Goal: Transaction & Acquisition: Purchase product/service

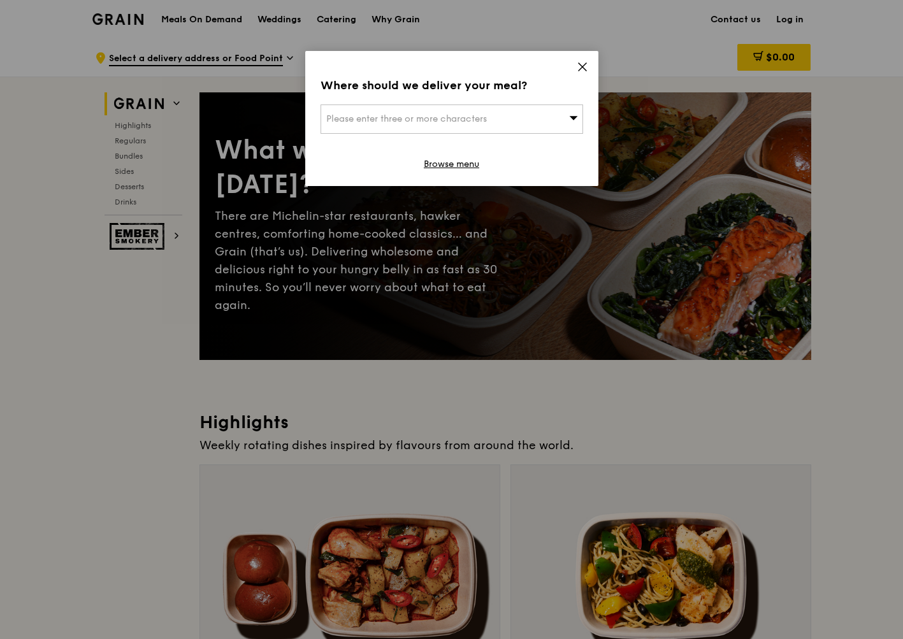
click at [584, 67] on icon at bounding box center [582, 66] width 11 height 11
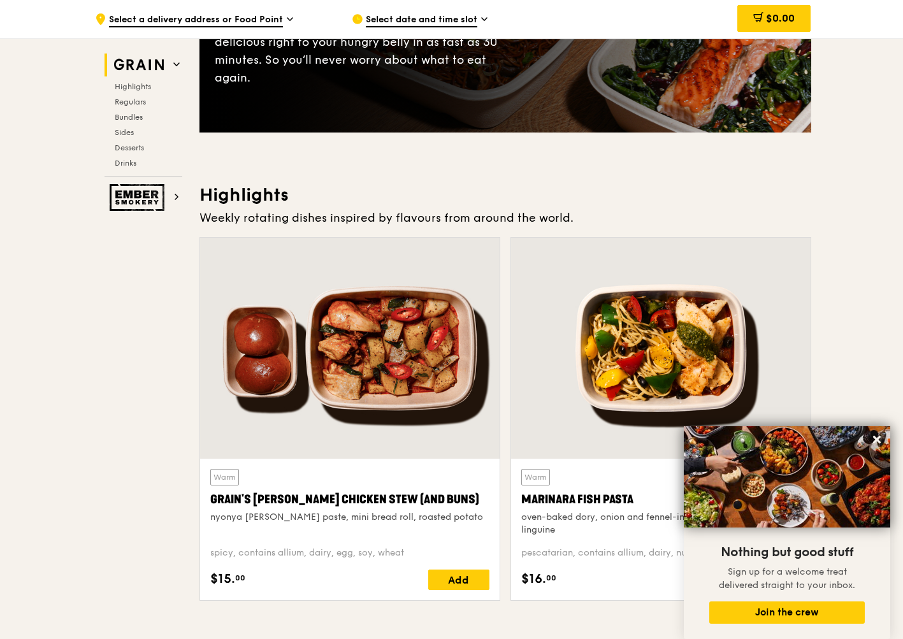
scroll to position [230, 0]
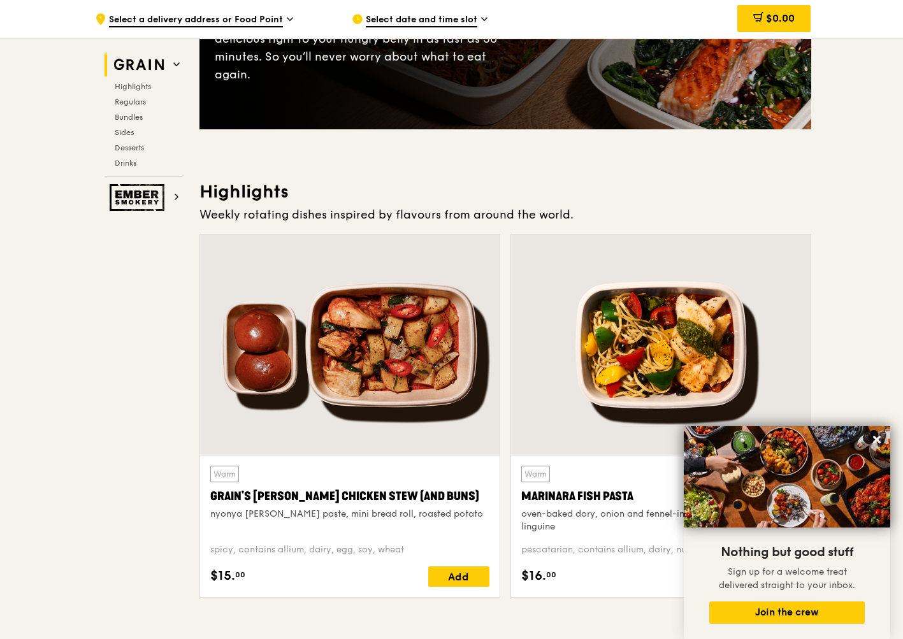
click at [350, 393] on div at bounding box center [350, 345] width 300 height 221
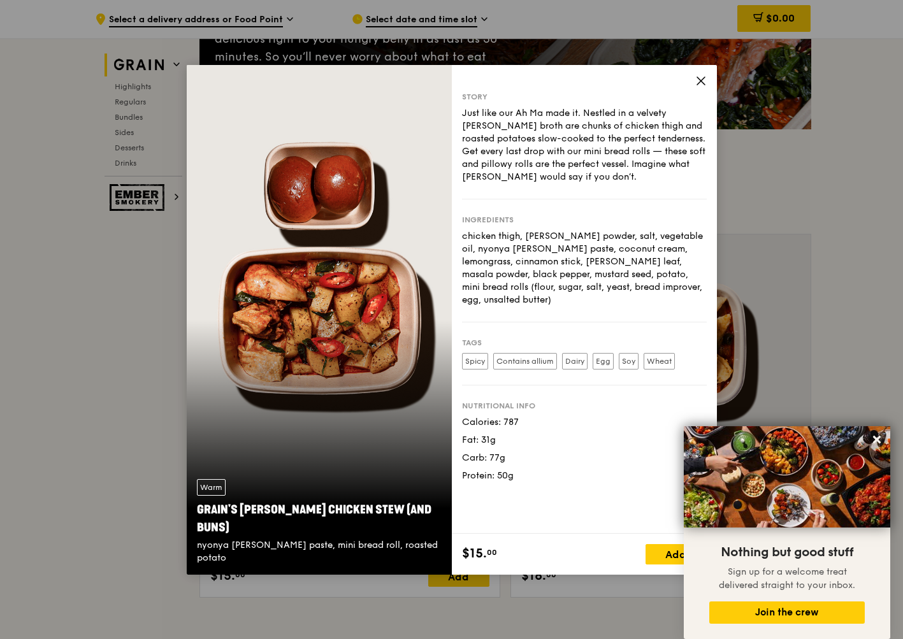
click at [700, 79] on icon at bounding box center [700, 80] width 11 height 11
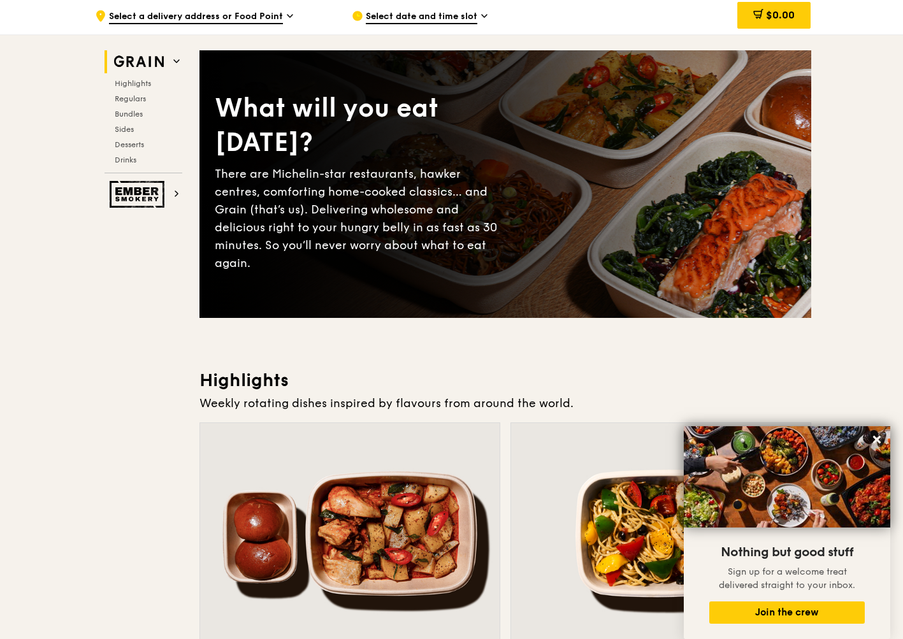
scroll to position [0, 0]
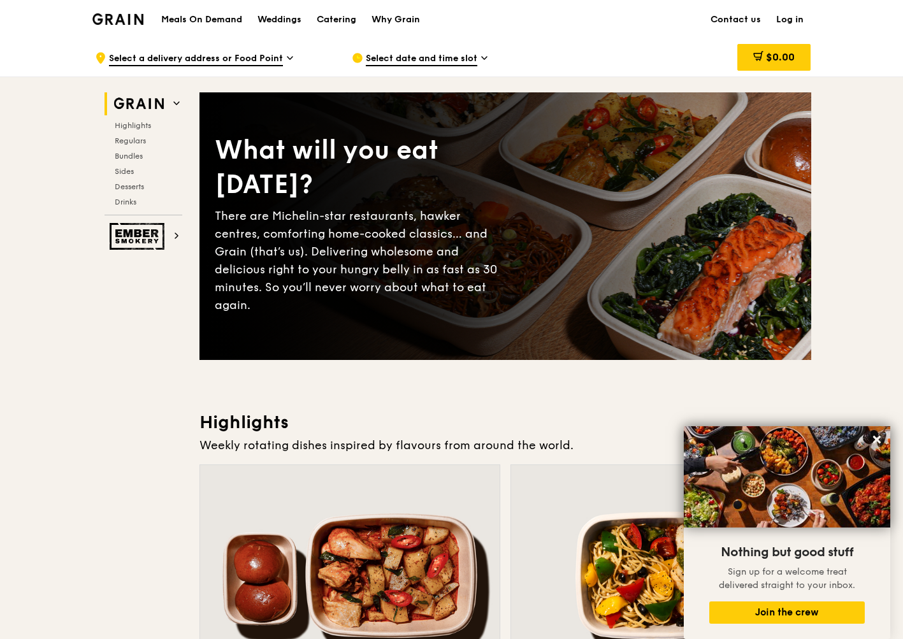
click at [119, 16] on img at bounding box center [118, 18] width 52 height 11
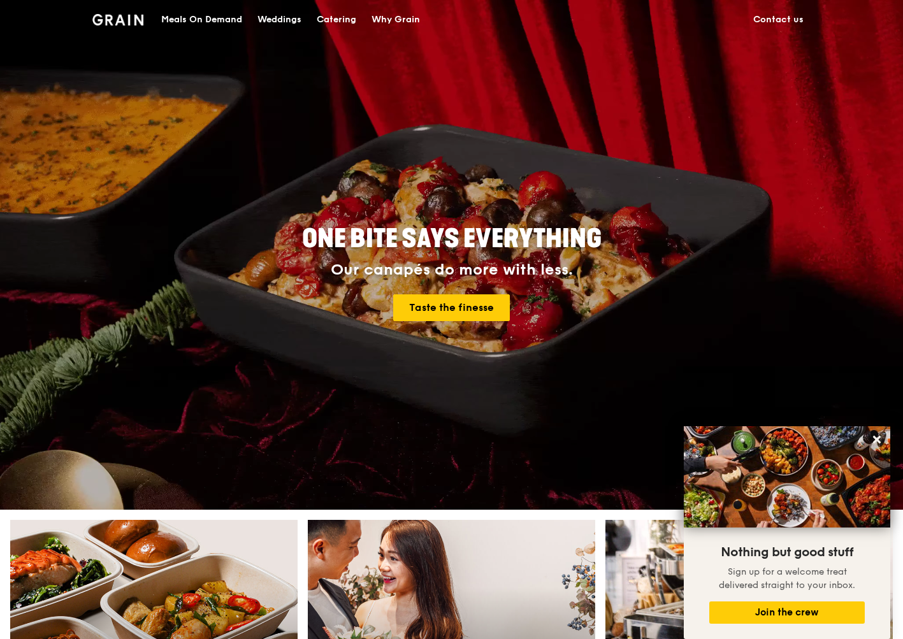
click at [335, 17] on div "Catering" at bounding box center [337, 20] width 40 height 38
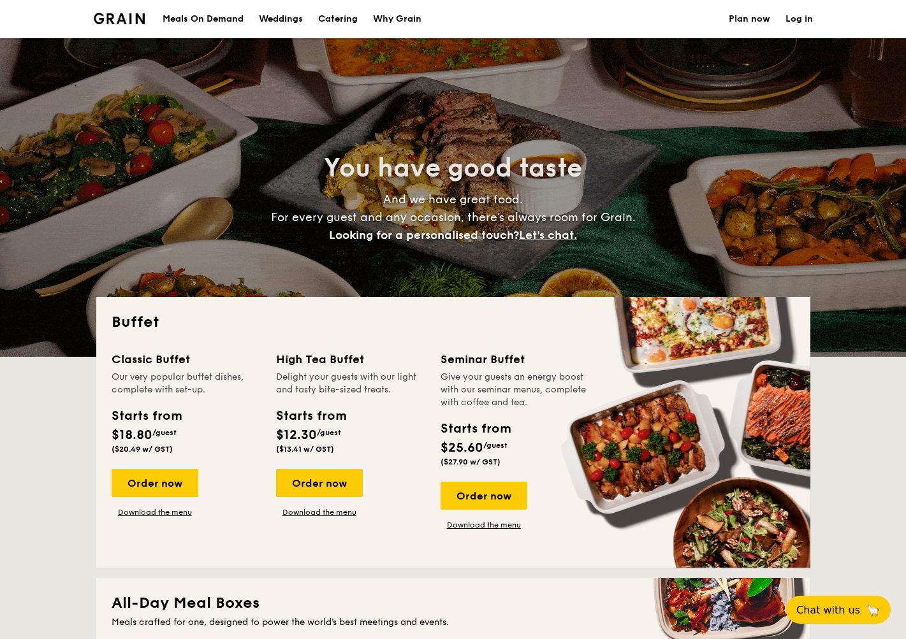
select select
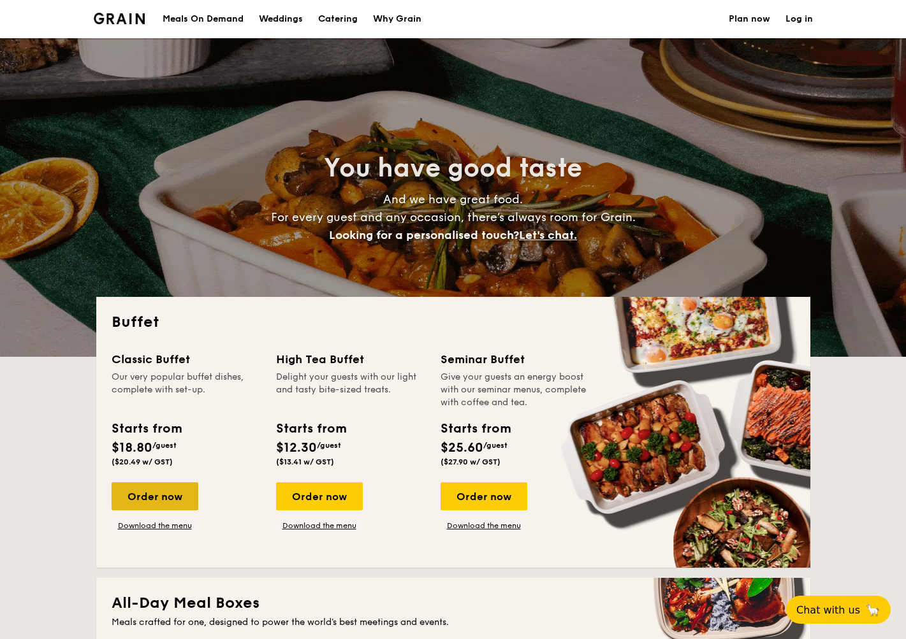
click at [123, 493] on div "Order now" at bounding box center [155, 497] width 87 height 28
